Goal: Check status: Check status

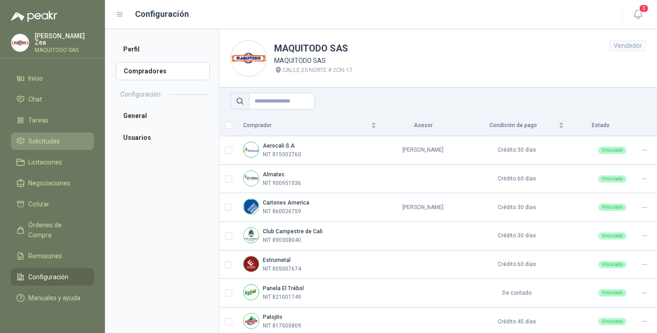
click at [42, 139] on span "Solicitudes" at bounding box center [43, 141] width 31 height 10
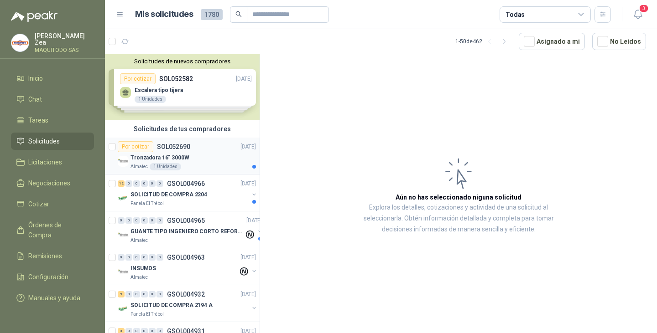
click at [199, 150] on div "Por cotizar SOL052690 20/08/25" at bounding box center [187, 146] width 138 height 11
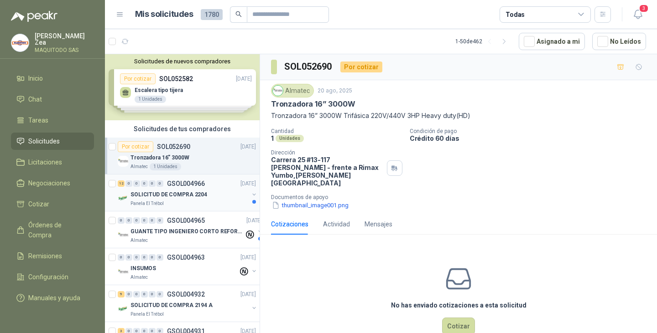
click at [177, 193] on p "SOLICITUD DE COMPRA 2204" at bounding box center [168, 195] width 77 height 9
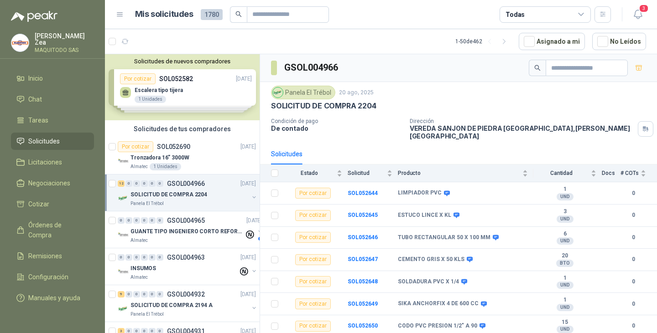
scroll to position [108, 0]
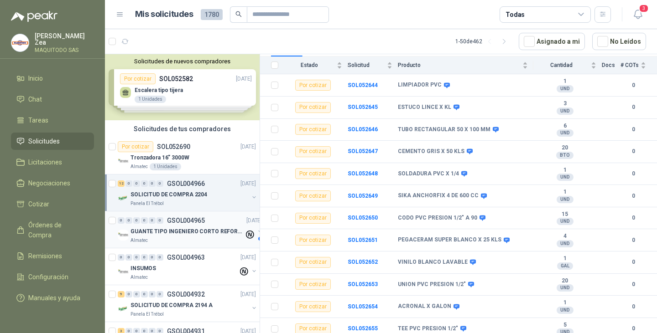
click at [182, 231] on p "GUANTE TIPO INGENIERO CORTO REFORZADO" at bounding box center [187, 232] width 114 height 9
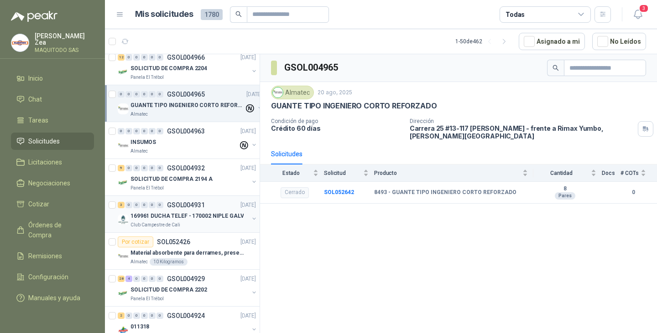
scroll to position [137, 0]
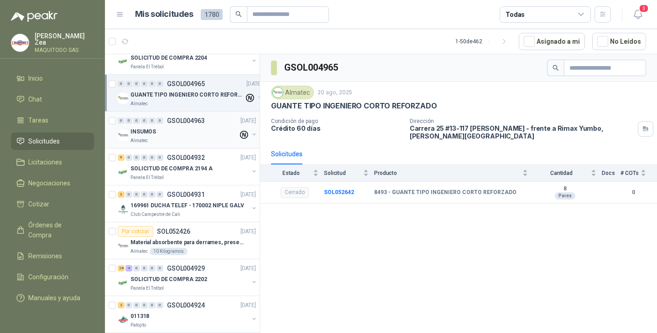
click at [182, 118] on p "GSOL004963" at bounding box center [186, 121] width 38 height 6
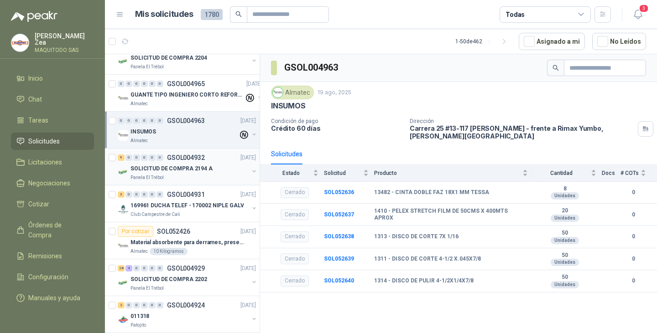
click at [188, 163] on div "9 0 0 0 0 0 GSOL004932 19/08/25" at bounding box center [188, 157] width 140 height 11
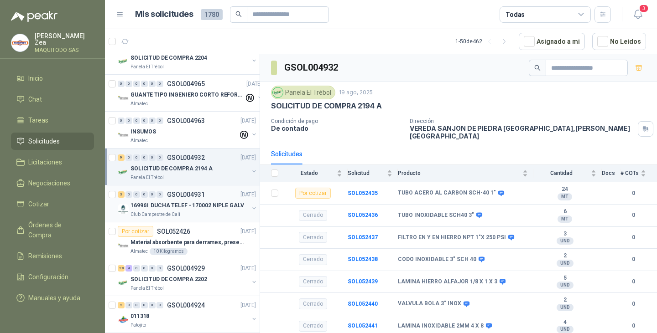
click at [175, 199] on div "3 0 0 0 0 0 GSOL004931 19/08/25" at bounding box center [188, 194] width 140 height 11
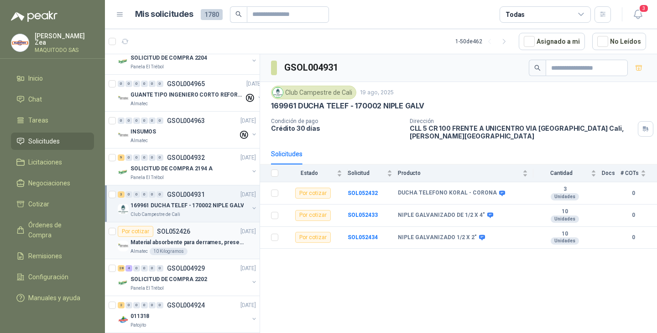
click at [211, 234] on div "Por cotizar SOL052426 19/08/25" at bounding box center [187, 231] width 138 height 11
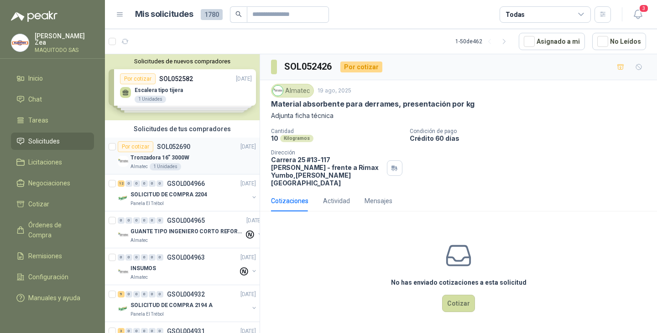
click at [185, 150] on p "SOL052690" at bounding box center [173, 147] width 33 height 6
